Goal: Navigation & Orientation: Find specific page/section

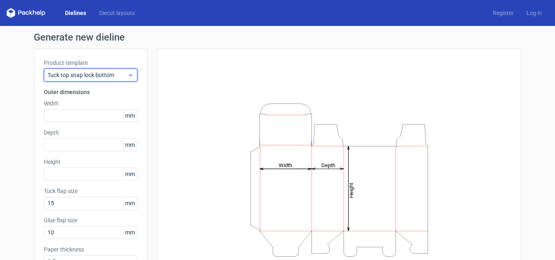
click at [129, 73] on icon at bounding box center [131, 75] width 6 height 6
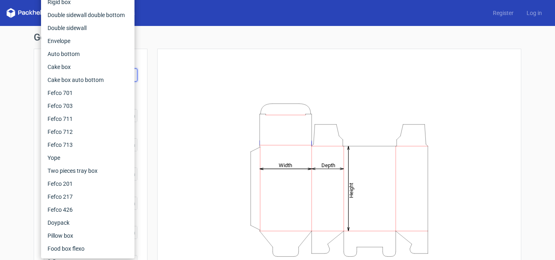
click at [345, 74] on div "Height Depth Width" at bounding box center [339, 180] width 344 height 242
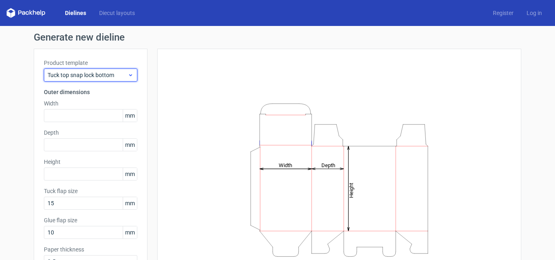
click at [128, 74] on icon at bounding box center [131, 75] width 6 height 6
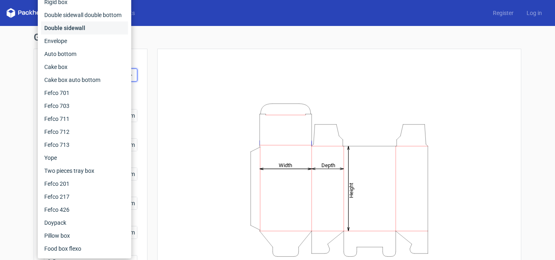
click at [73, 32] on div "Double sidewall" at bounding box center [84, 28] width 87 height 13
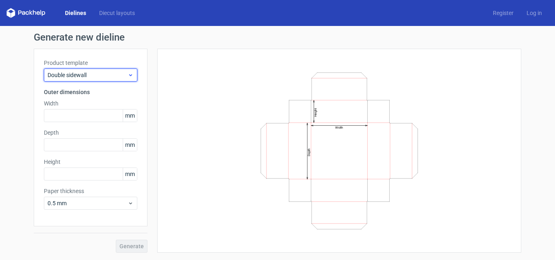
click at [102, 80] on div "Double sidewall" at bounding box center [90, 75] width 93 height 13
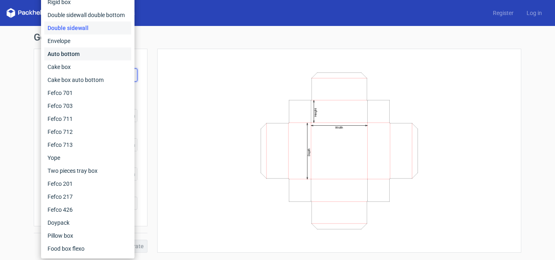
click at [74, 53] on div "Auto bottom" at bounding box center [87, 54] width 87 height 13
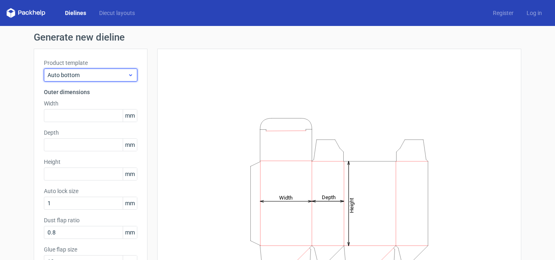
click at [91, 77] on span "Auto bottom" at bounding box center [88, 75] width 80 height 8
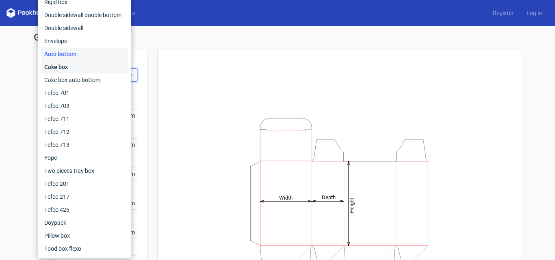
click at [73, 69] on div "Cake box" at bounding box center [84, 67] width 87 height 13
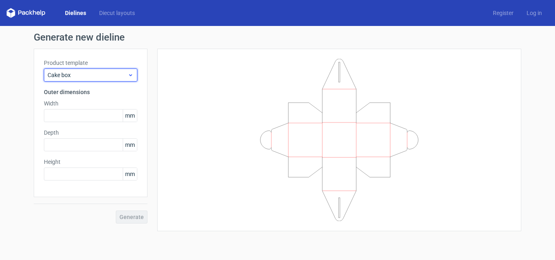
click at [111, 78] on span "Cake box" at bounding box center [88, 75] width 80 height 8
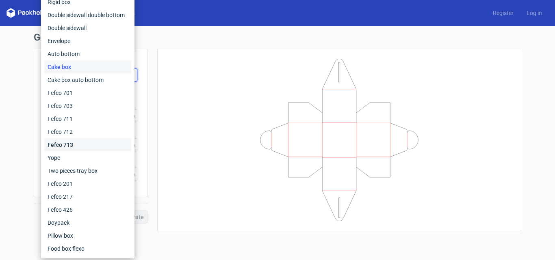
click at [90, 145] on div "Fefco 713" at bounding box center [87, 144] width 87 height 13
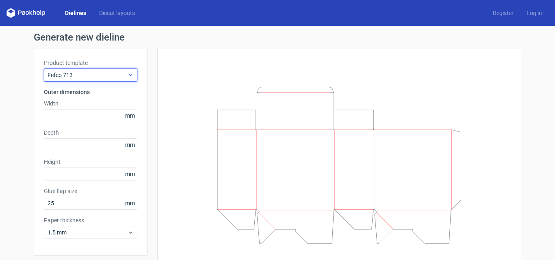
click at [121, 77] on span "Fefco 713" at bounding box center [88, 75] width 80 height 8
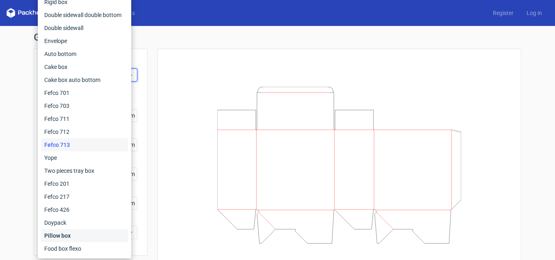
click at [84, 234] on div "Pillow box" at bounding box center [84, 235] width 87 height 13
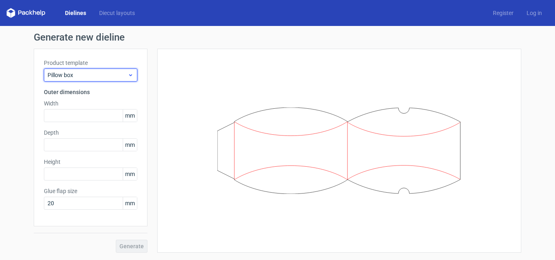
click at [106, 75] on span "Pillow box" at bounding box center [88, 75] width 80 height 8
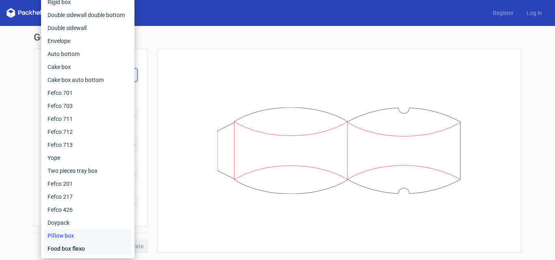
click at [85, 251] on div "Food box flexo" at bounding box center [87, 248] width 87 height 13
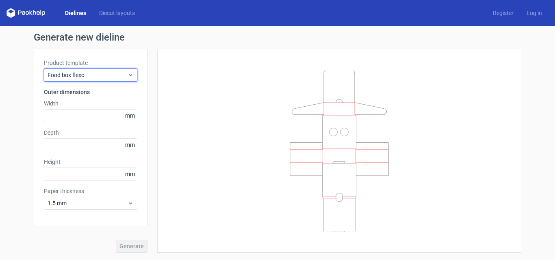
click at [125, 77] on span "Food box flexo" at bounding box center [88, 75] width 80 height 8
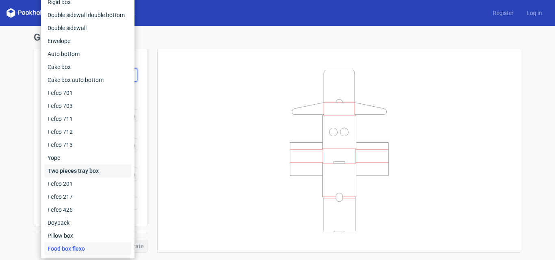
click at [82, 175] on div "Two pieces tray box" at bounding box center [87, 170] width 87 height 13
